Goal: Task Accomplishment & Management: Manage account settings

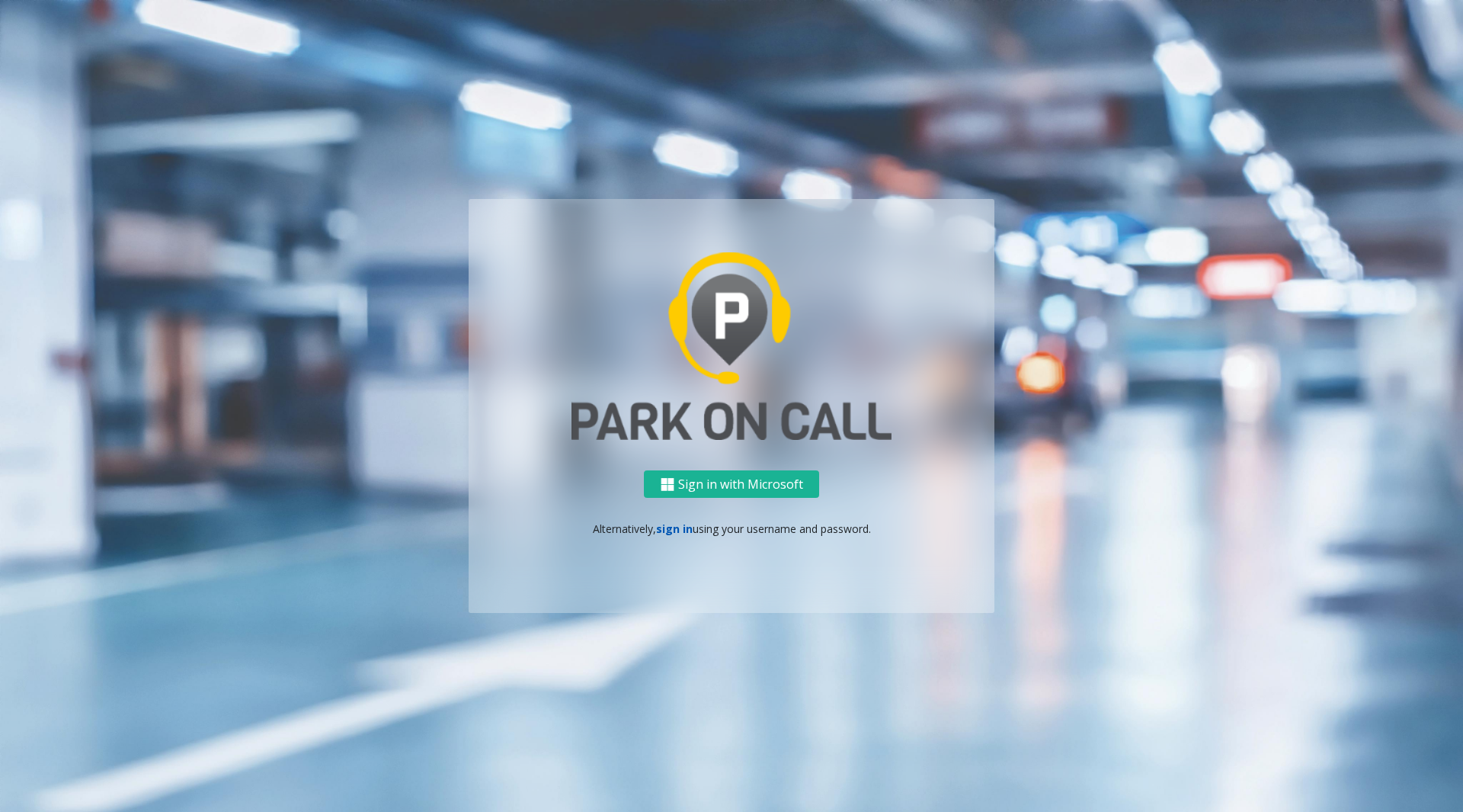
click at [672, 525] on link "sign in" at bounding box center [674, 528] width 37 height 15
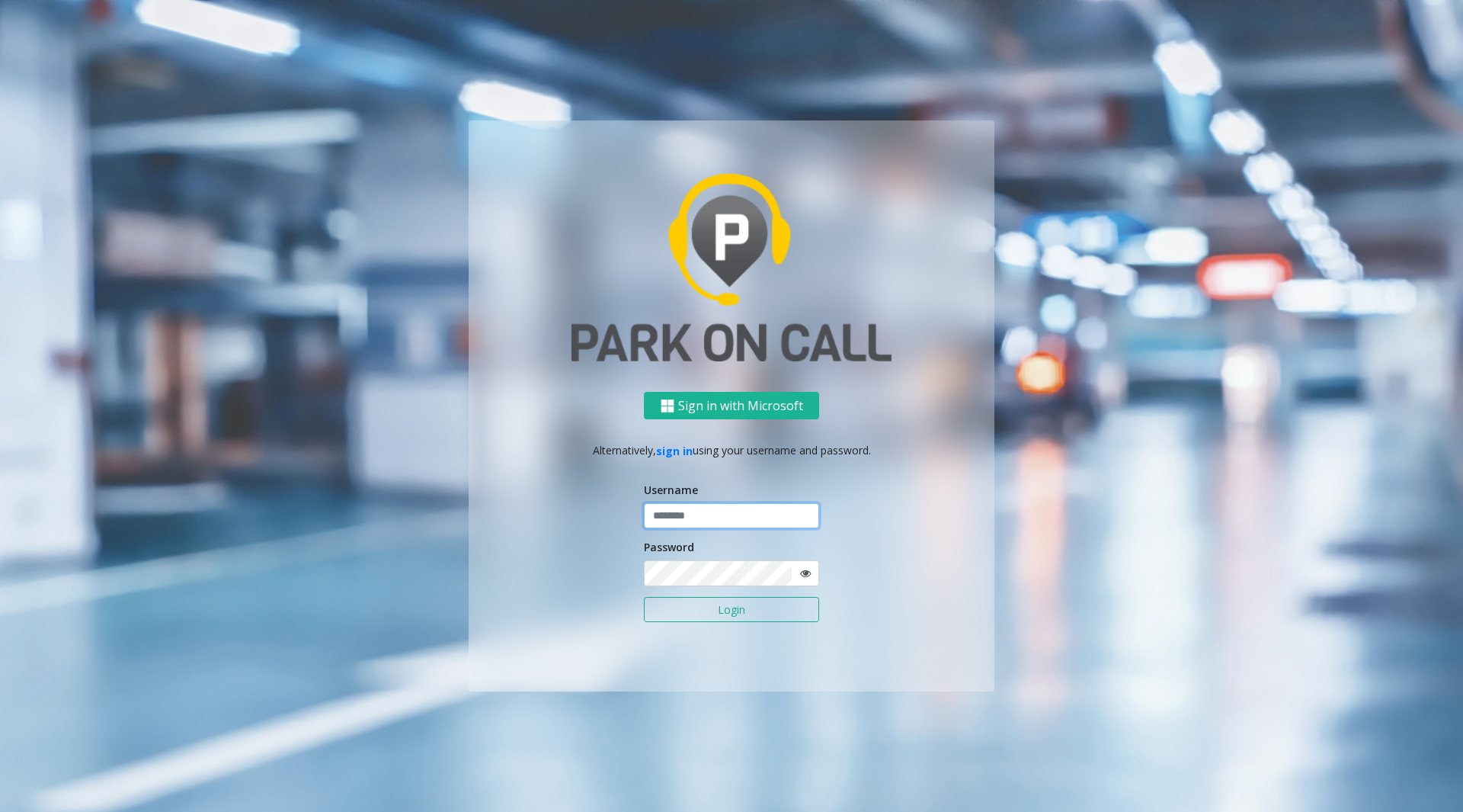
type input "********"
click at [682, 608] on button "Login" at bounding box center [731, 609] width 175 height 26
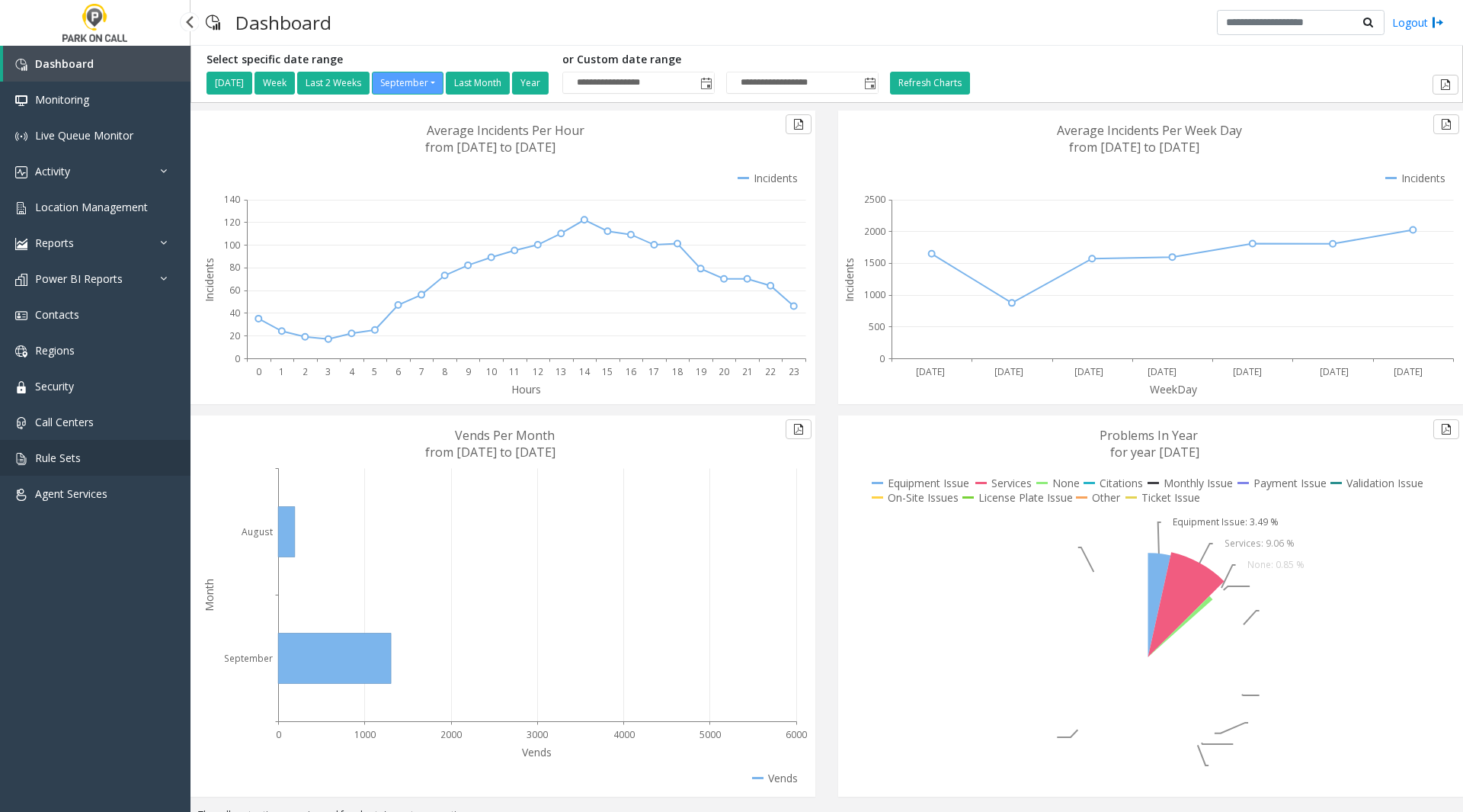
click at [49, 456] on span "Rule Sets" at bounding box center [57, 457] width 45 height 15
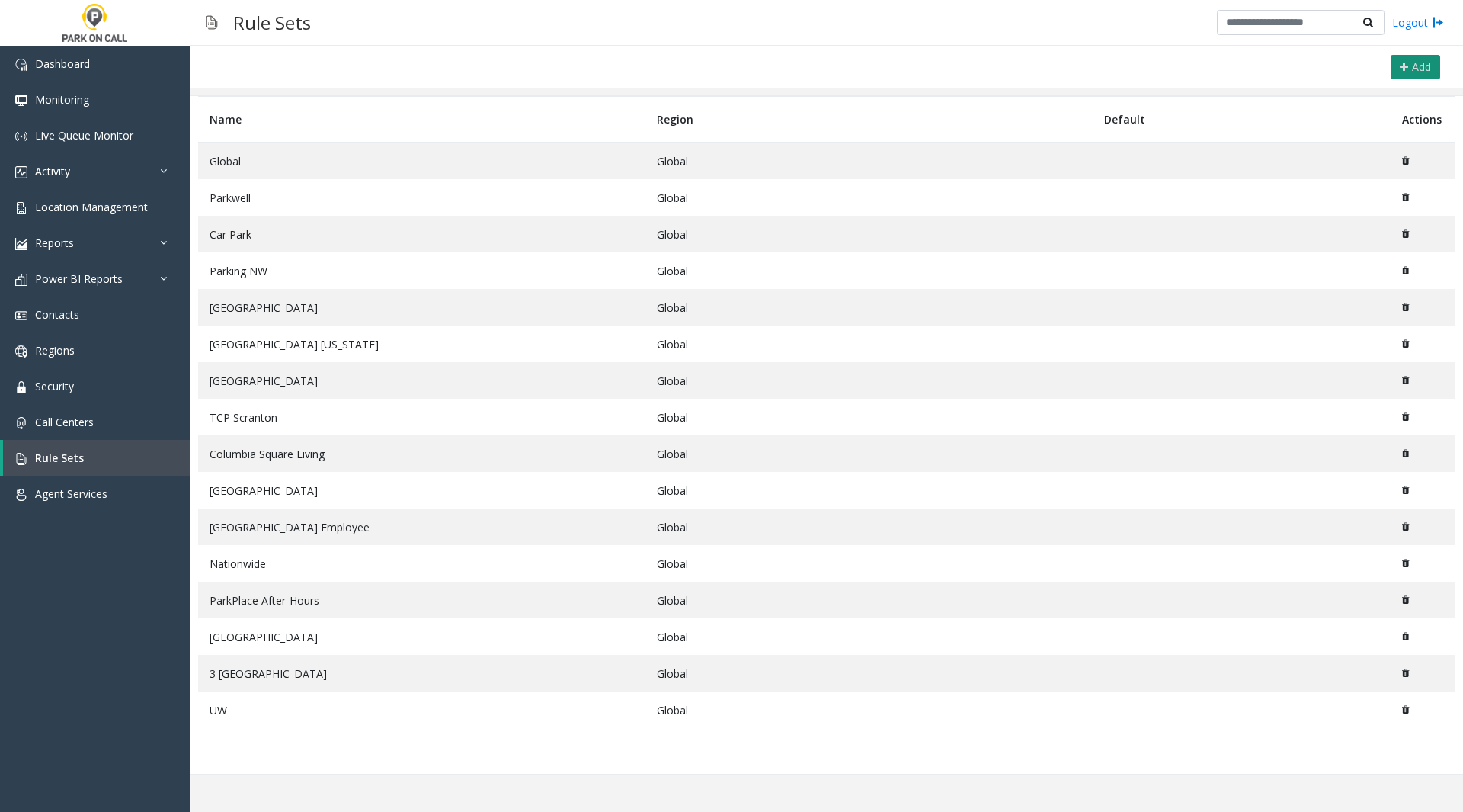
click at [1423, 63] on span "Add" at bounding box center [1422, 66] width 19 height 15
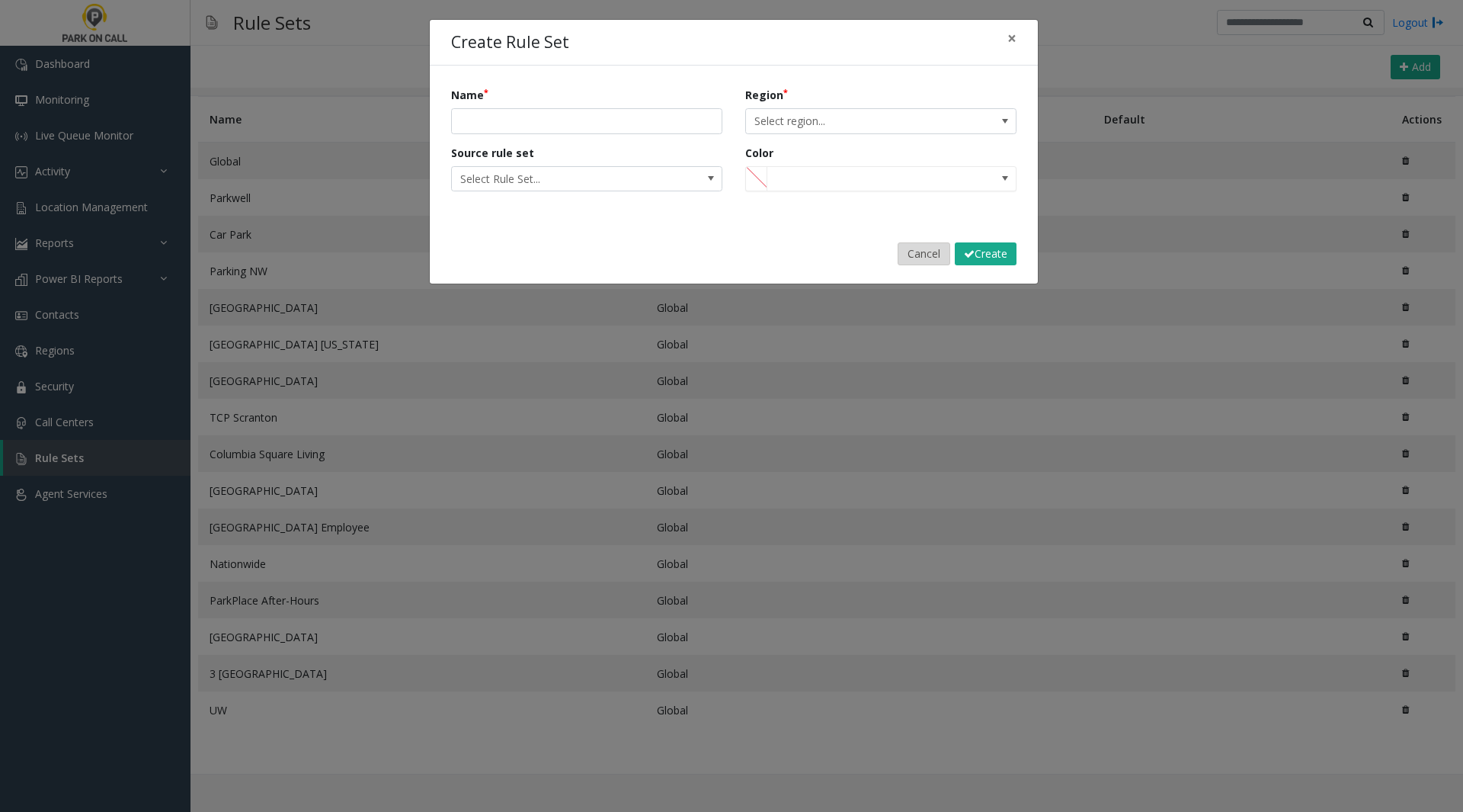
click at [915, 250] on button "Cancel" at bounding box center [924, 253] width 52 height 23
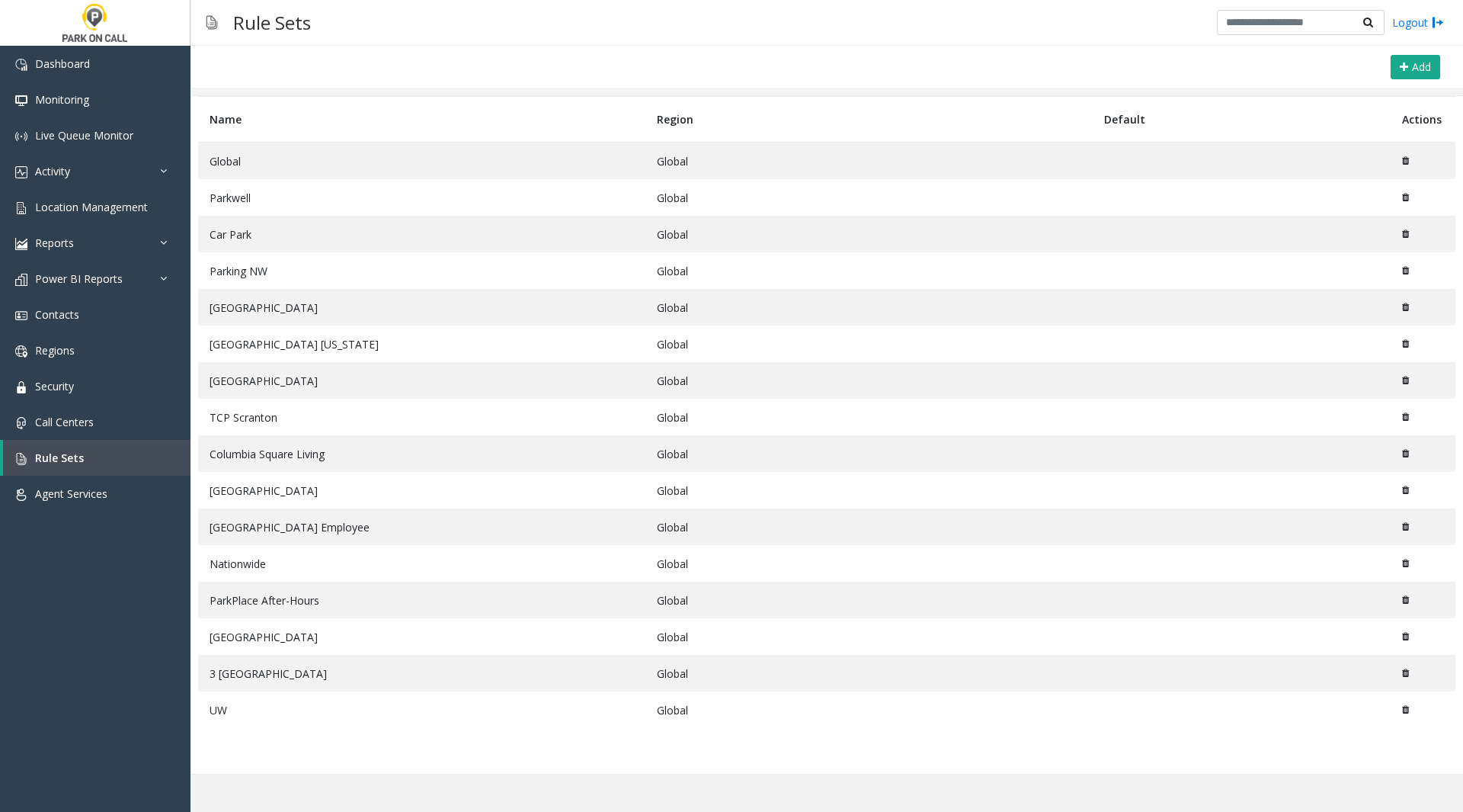
click at [342, 201] on td "Parkwell" at bounding box center [422, 197] width 447 height 37
click at [233, 234] on td "Car Park" at bounding box center [422, 233] width 447 height 37
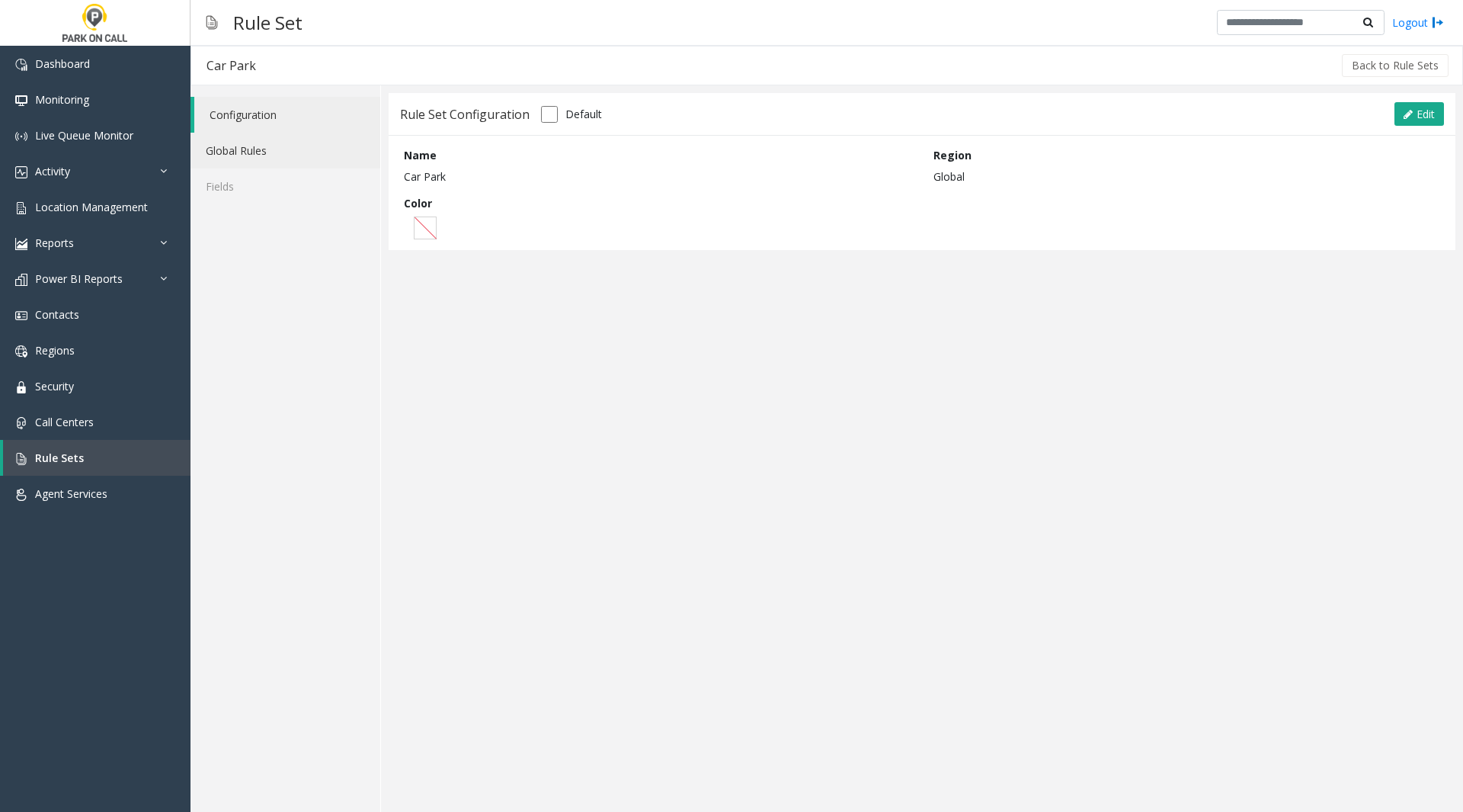
click at [244, 160] on link "Global Rules" at bounding box center [285, 150] width 190 height 36
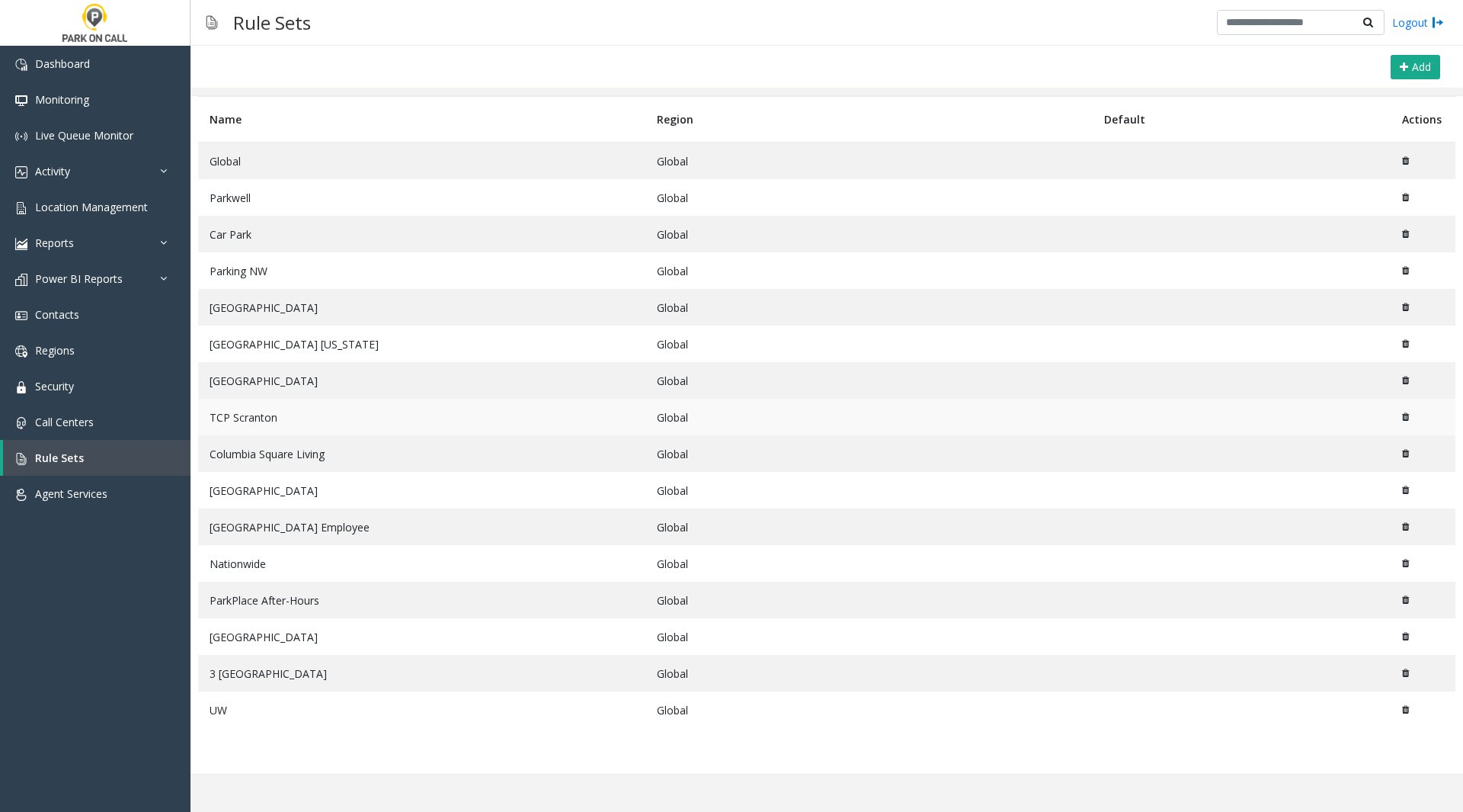
click at [288, 417] on td "TCP Scranton" at bounding box center [422, 416] width 447 height 37
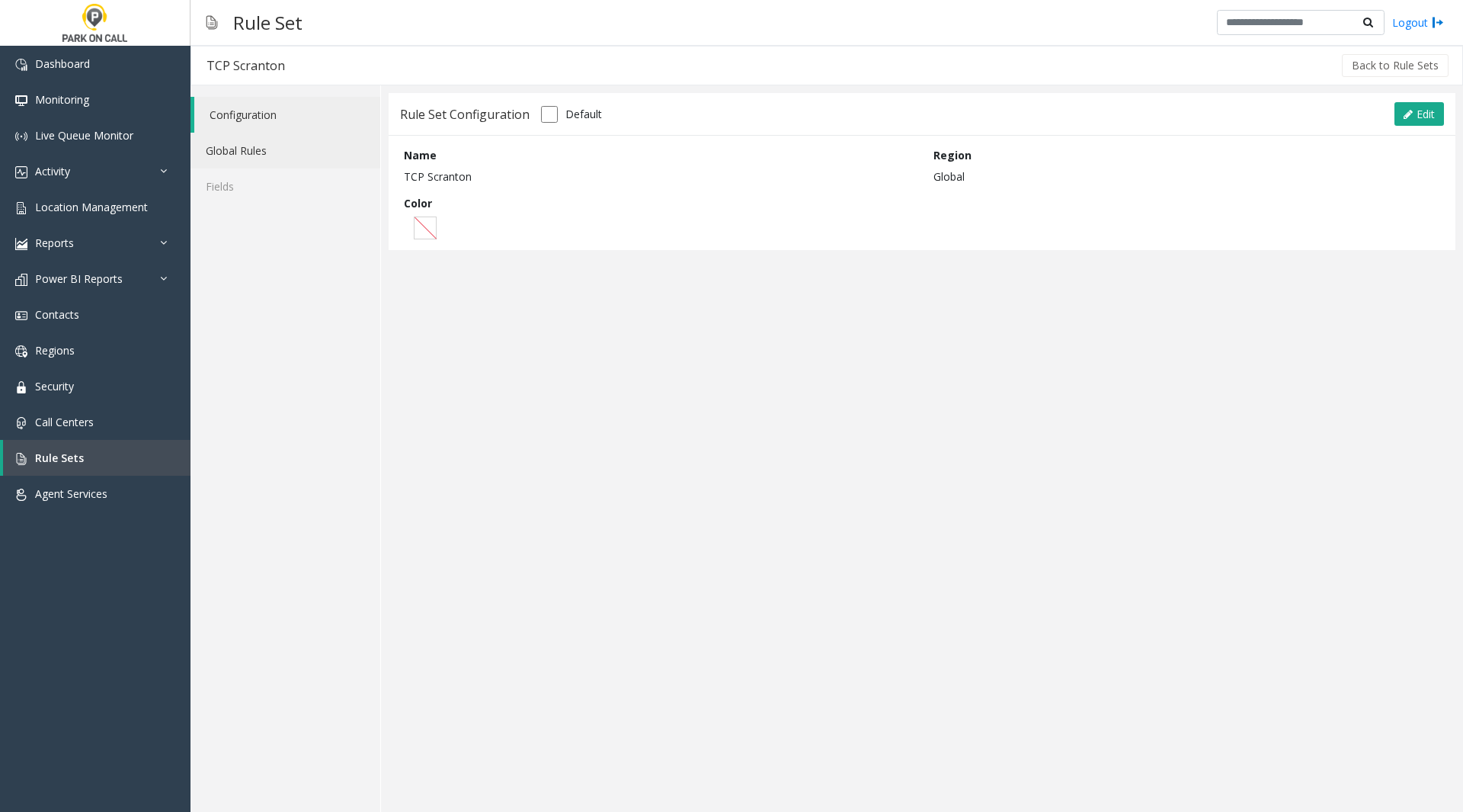
click at [269, 143] on link "Global Rules" at bounding box center [285, 150] width 190 height 36
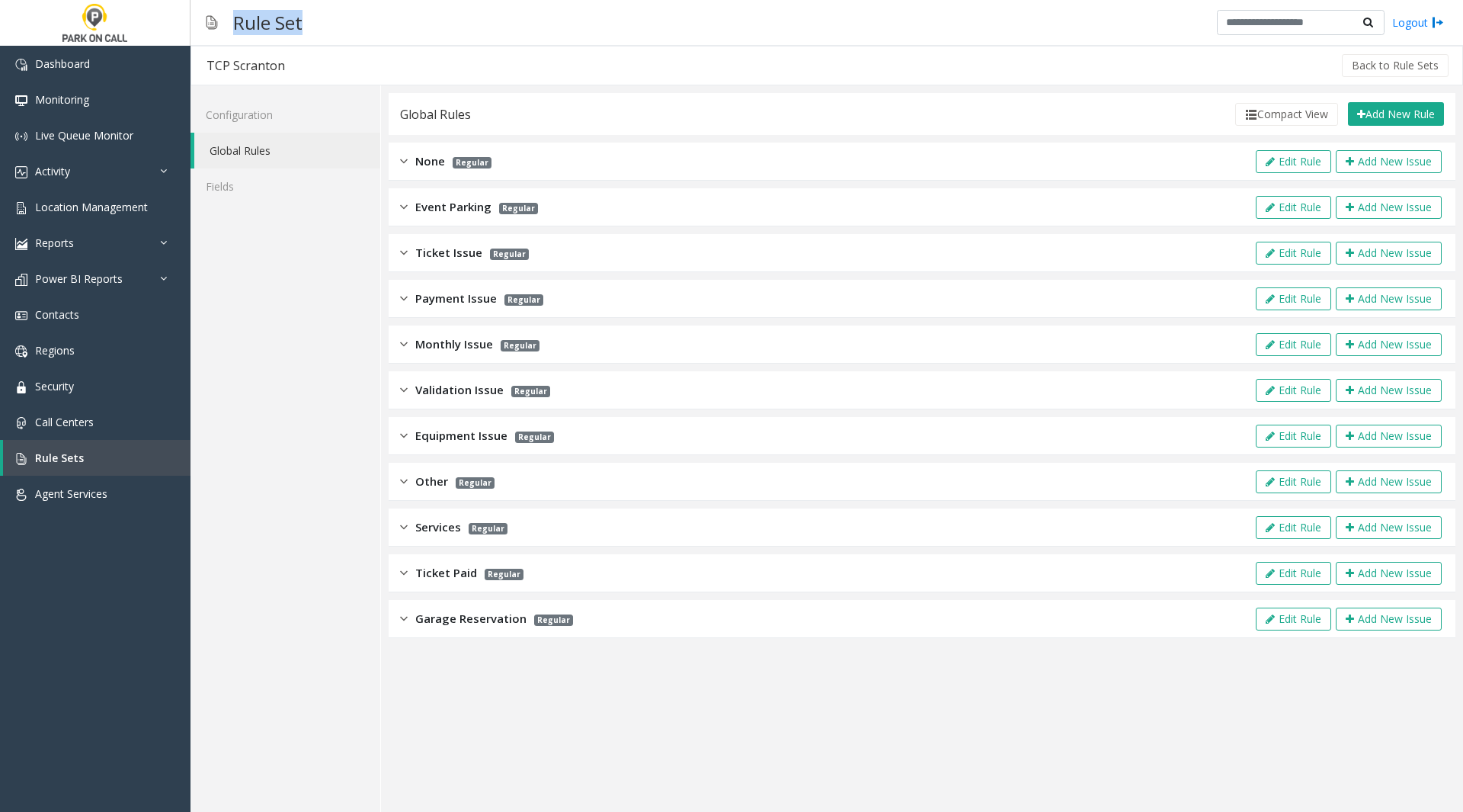
drag, startPoint x: 236, startPoint y: 23, endPoint x: 321, endPoint y: 22, distance: 85.0
click at [321, 22] on div "Rule Set Logout" at bounding box center [827, 23] width 1272 height 45
copy h3 "Rule Set"
